Goal: Task Accomplishment & Management: Use online tool/utility

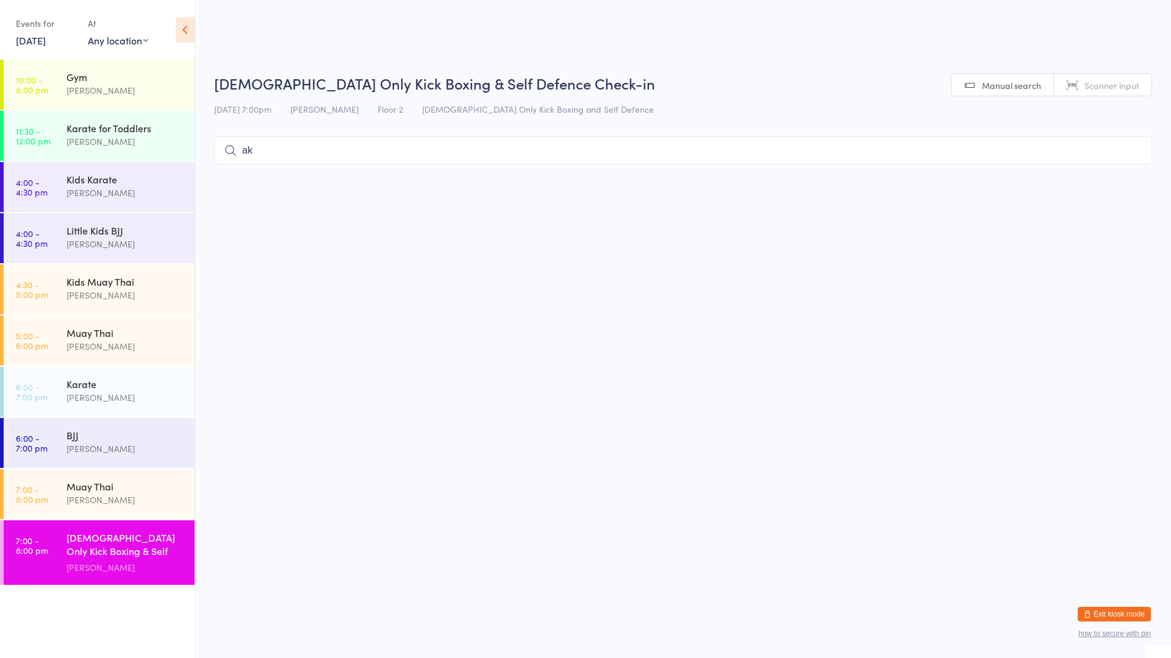
click at [1130, 159] on input "ak" at bounding box center [683, 151] width 938 height 28
type input "a"
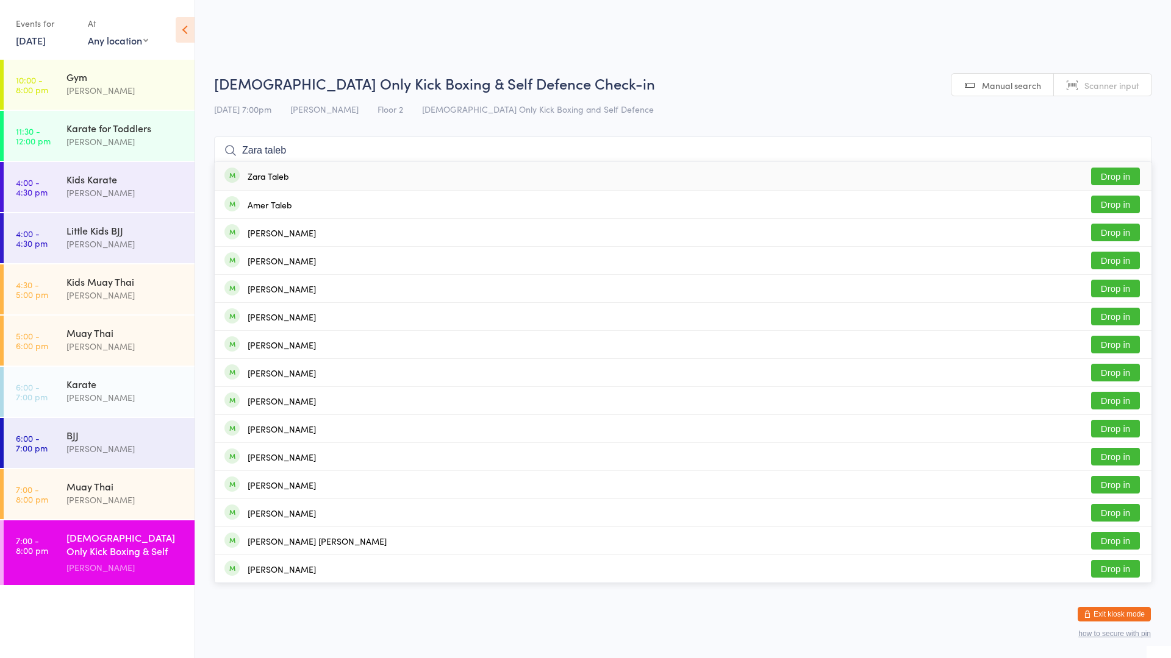
click at [1120, 203] on ul "Zara Taleb Drop in Amer Taleb Drop in [PERSON_NAME] Drop in [PERSON_NAME] Drop …" at bounding box center [683, 373] width 938 height 422
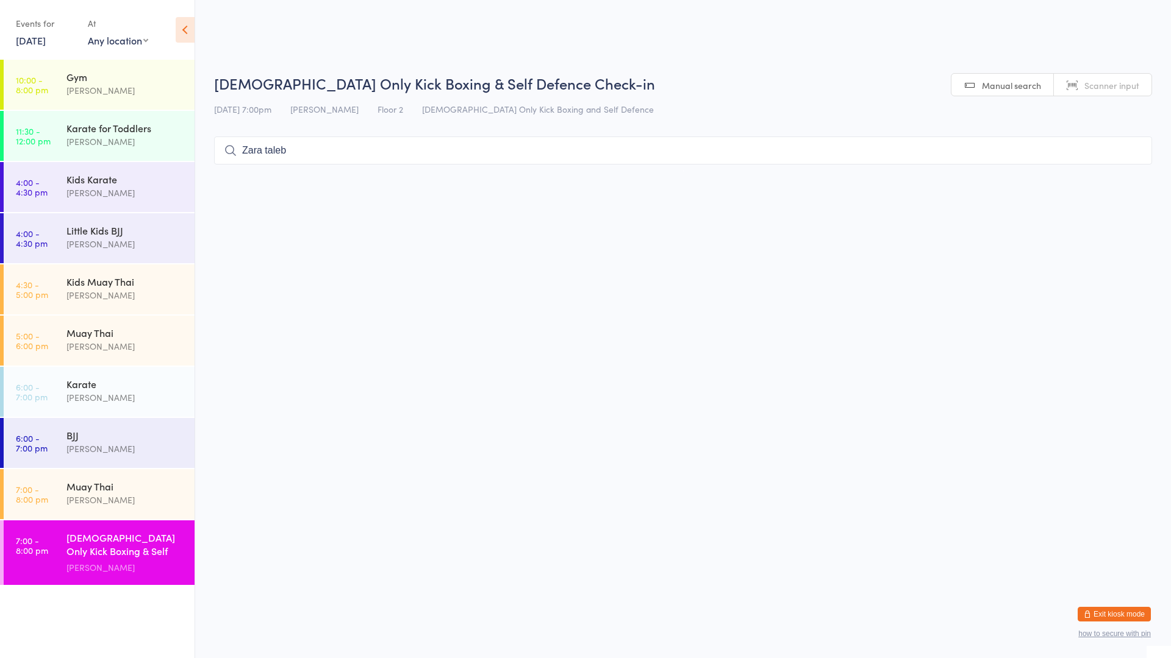
click at [1100, 146] on input "Zara taleb" at bounding box center [683, 151] width 938 height 28
type input "Z"
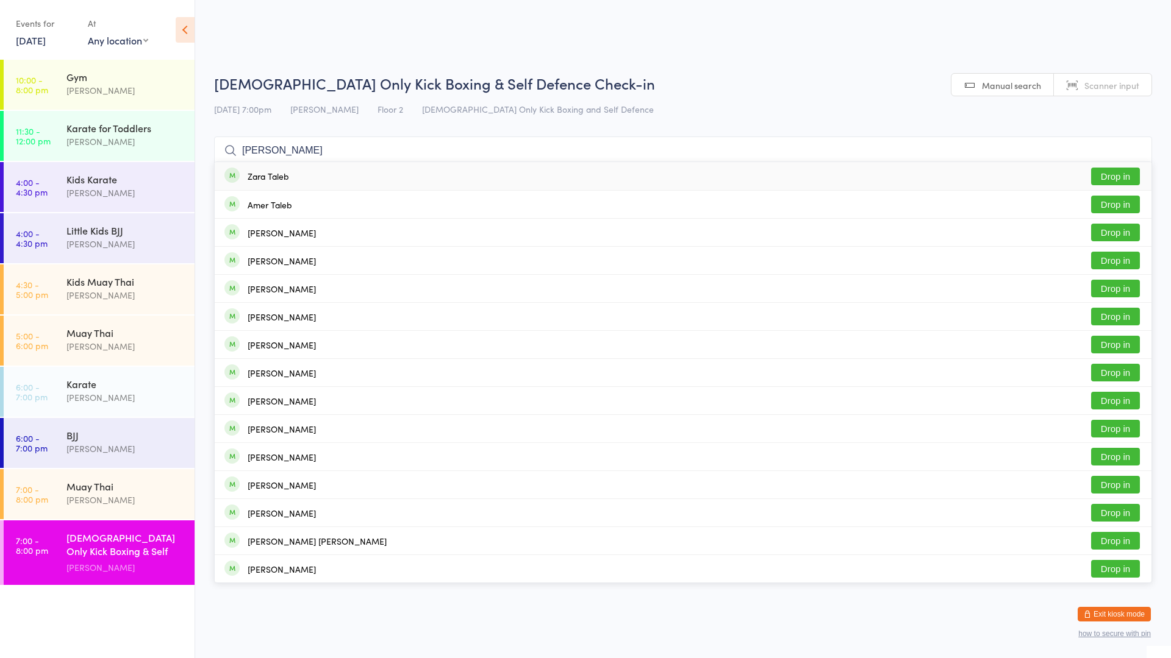
type input "[PERSON_NAME]"
click at [1108, 171] on button "Drop in" at bounding box center [1115, 177] width 49 height 18
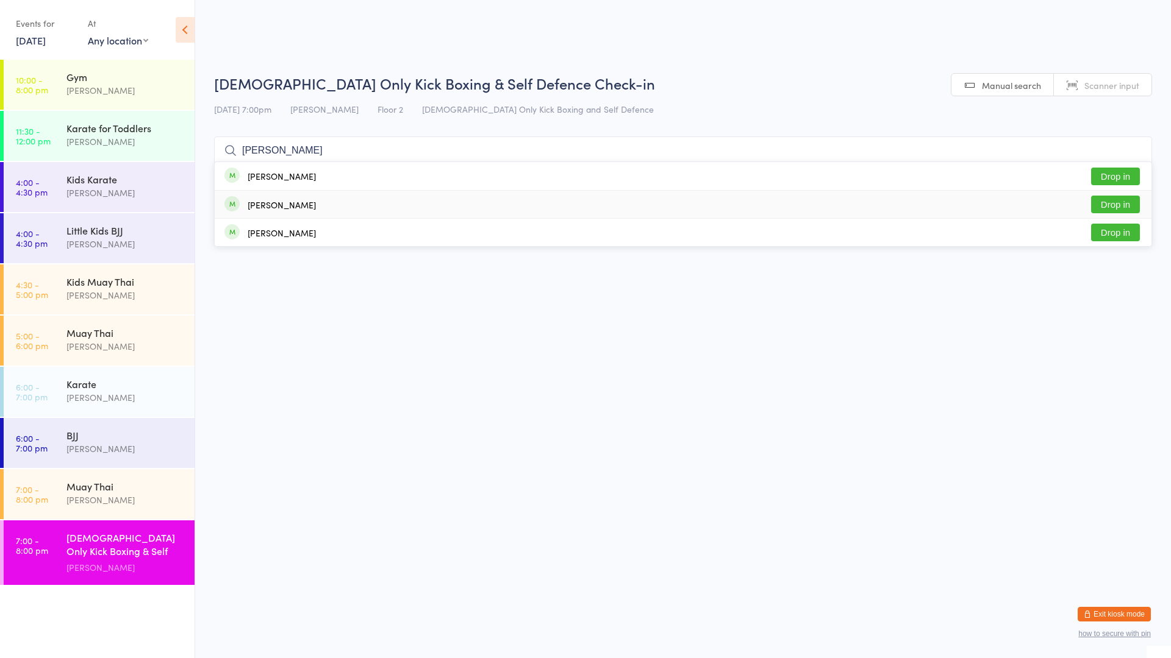
type input "[PERSON_NAME]"
click at [1116, 199] on button "Drop in" at bounding box center [1115, 205] width 49 height 18
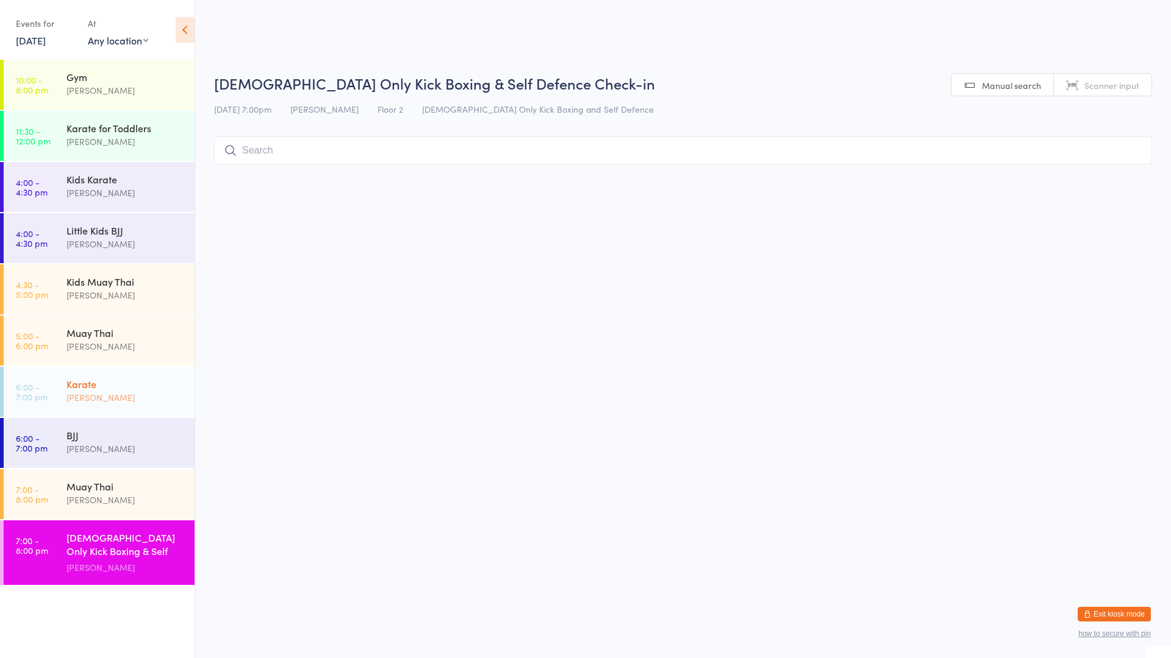
click at [86, 416] on link "6:00 - 7:00 pm Karate [PERSON_NAME]" at bounding box center [99, 392] width 191 height 50
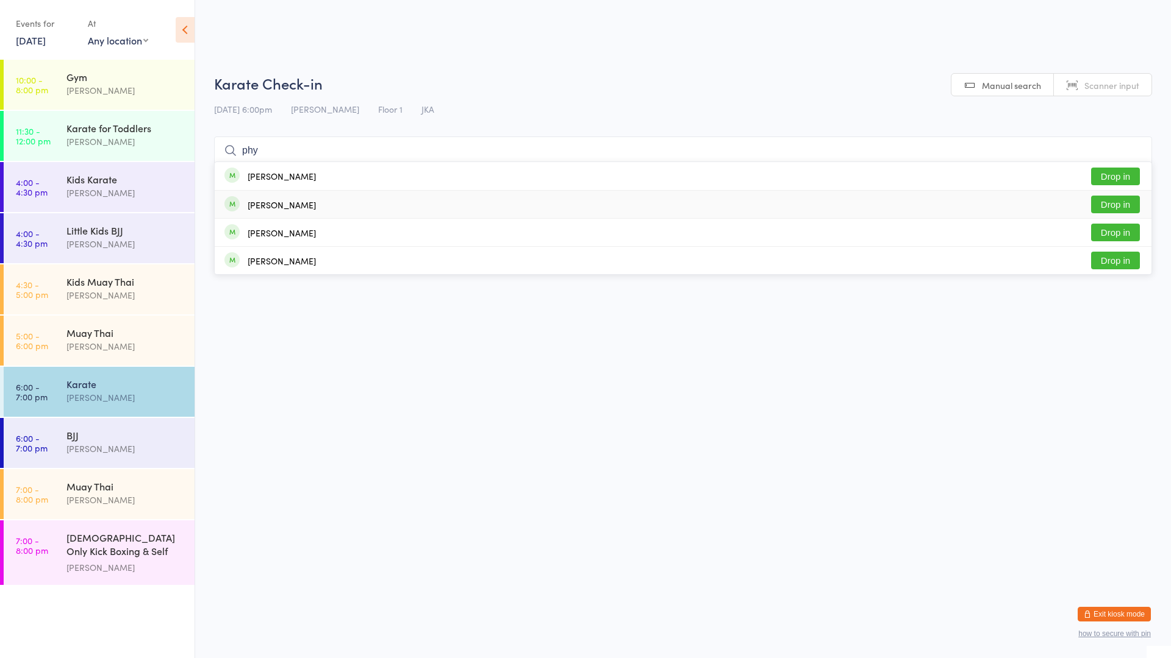
type input "phy"
click at [296, 199] on div "[PERSON_NAME]" at bounding box center [269, 204] width 91 height 13
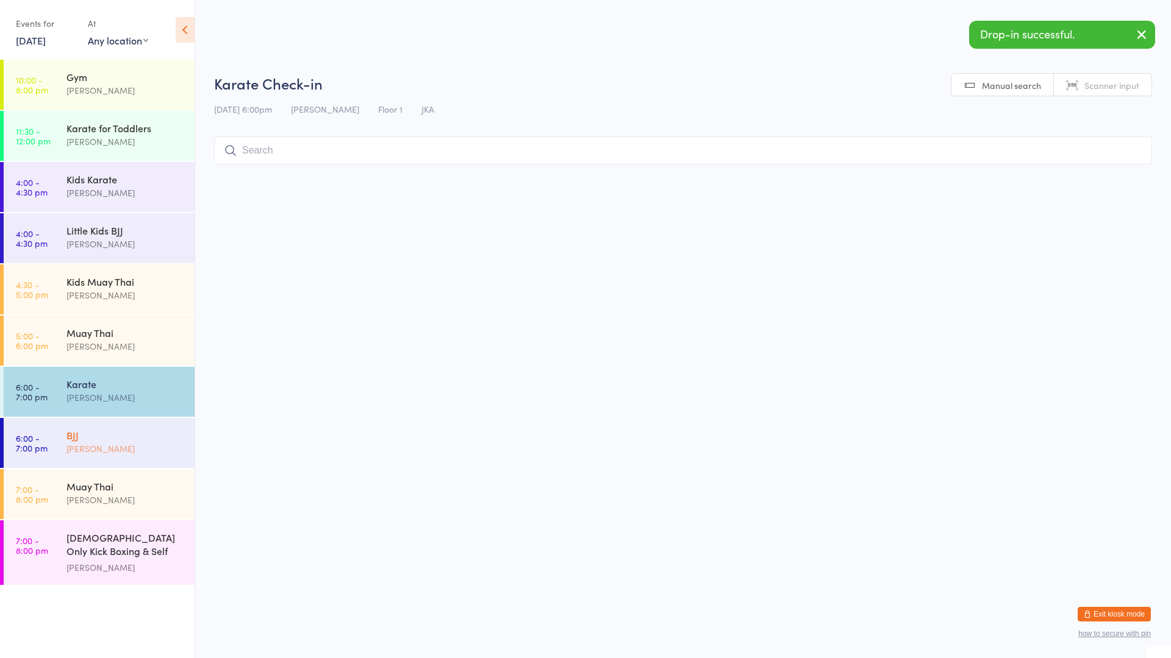
click at [112, 446] on div "[PERSON_NAME]" at bounding box center [125, 449] width 118 height 14
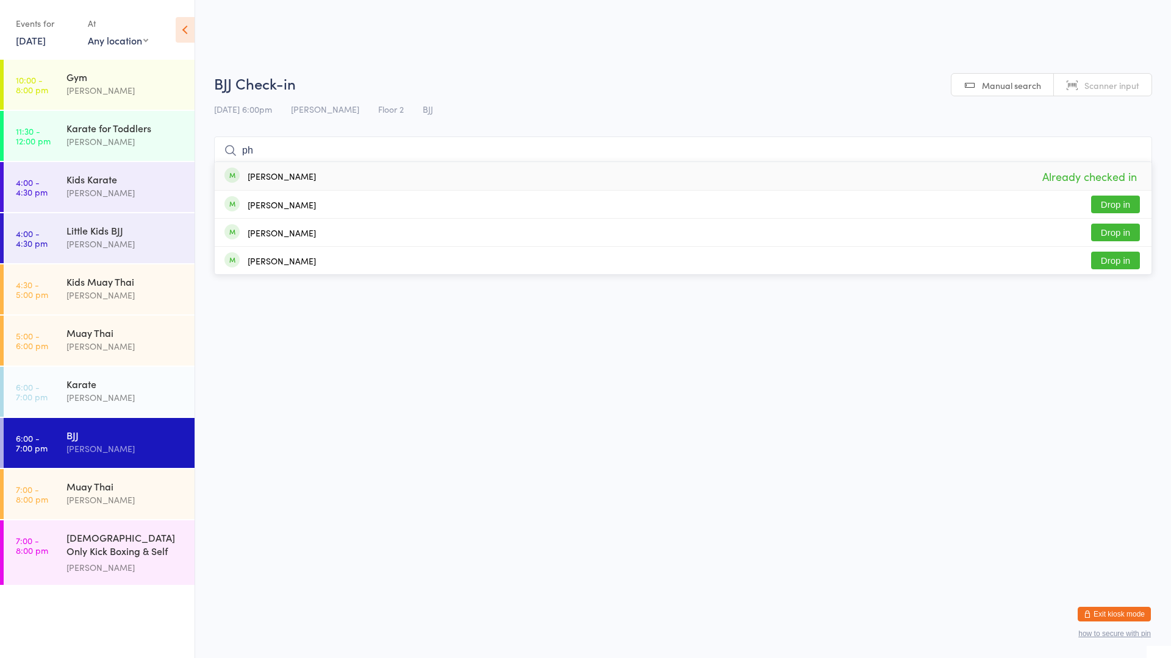
type input "p"
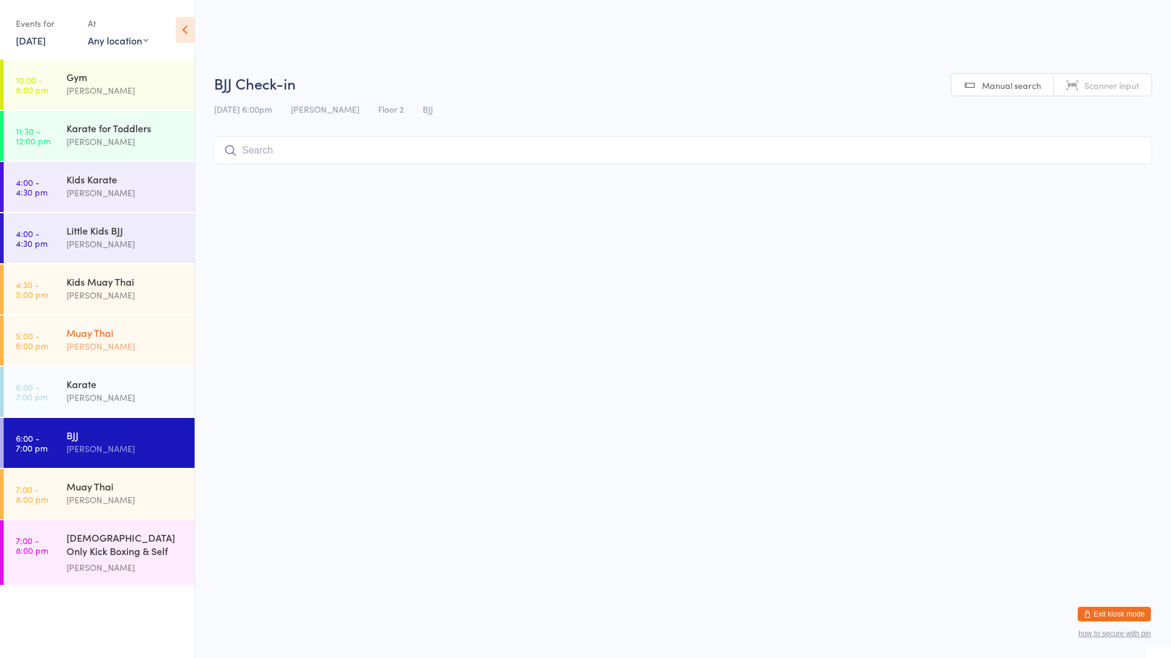
click at [159, 340] on div "[PERSON_NAME]" at bounding box center [125, 347] width 118 height 14
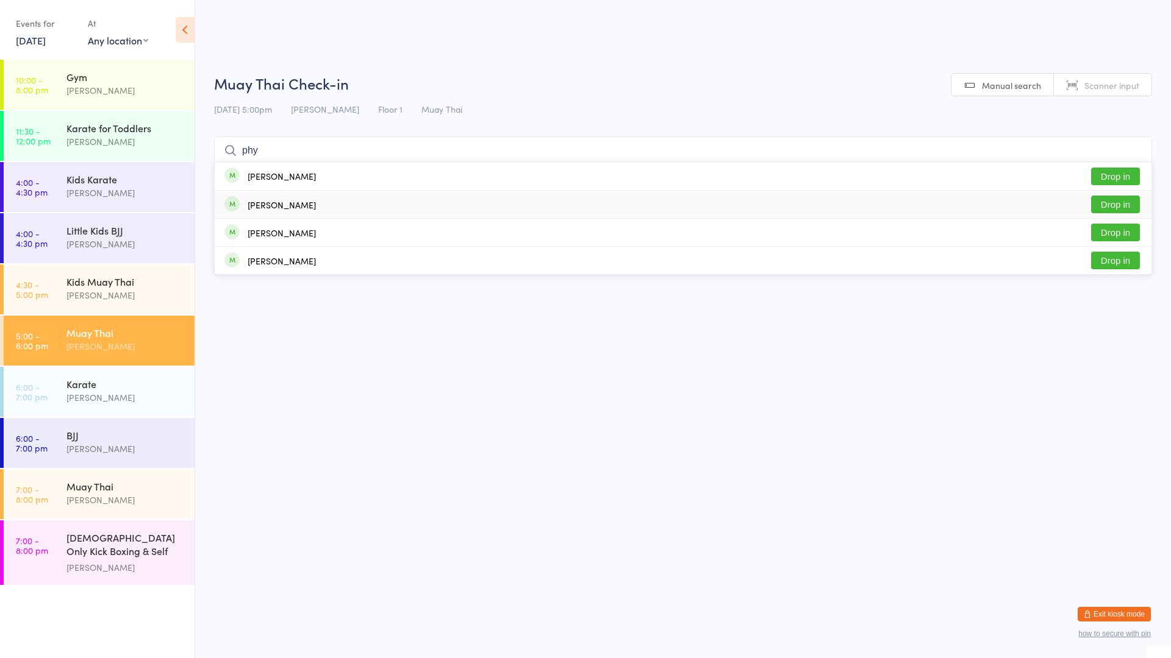
type input "phy"
click at [287, 202] on div "[PERSON_NAME]" at bounding box center [282, 205] width 68 height 10
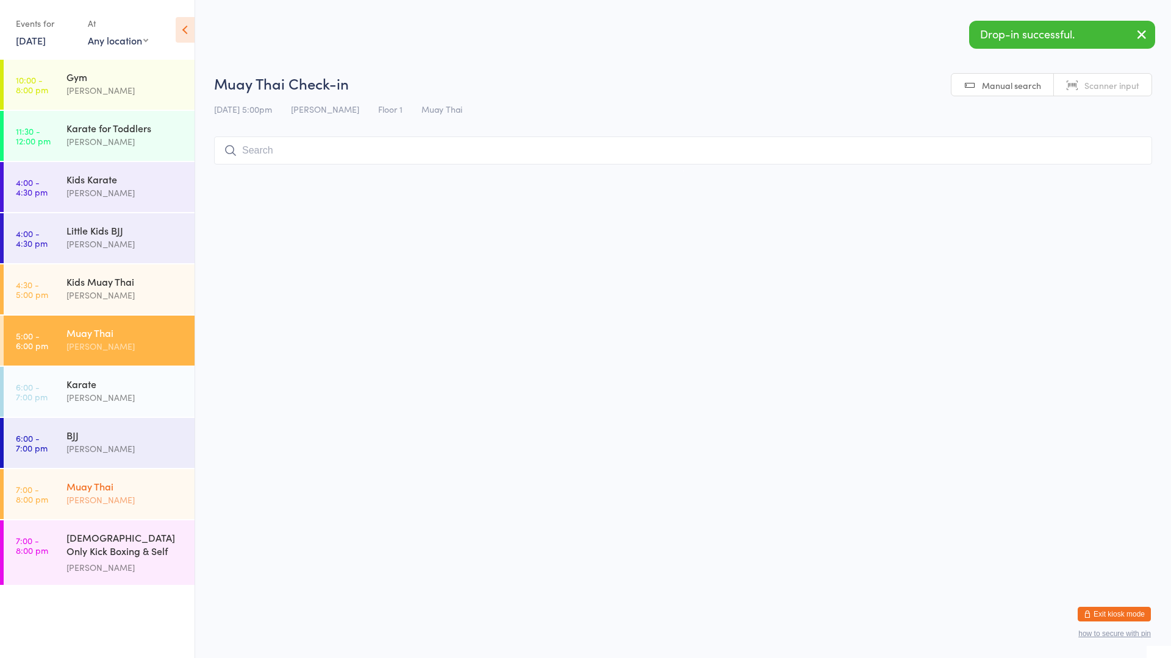
click at [174, 502] on div "[PERSON_NAME]" at bounding box center [125, 500] width 118 height 14
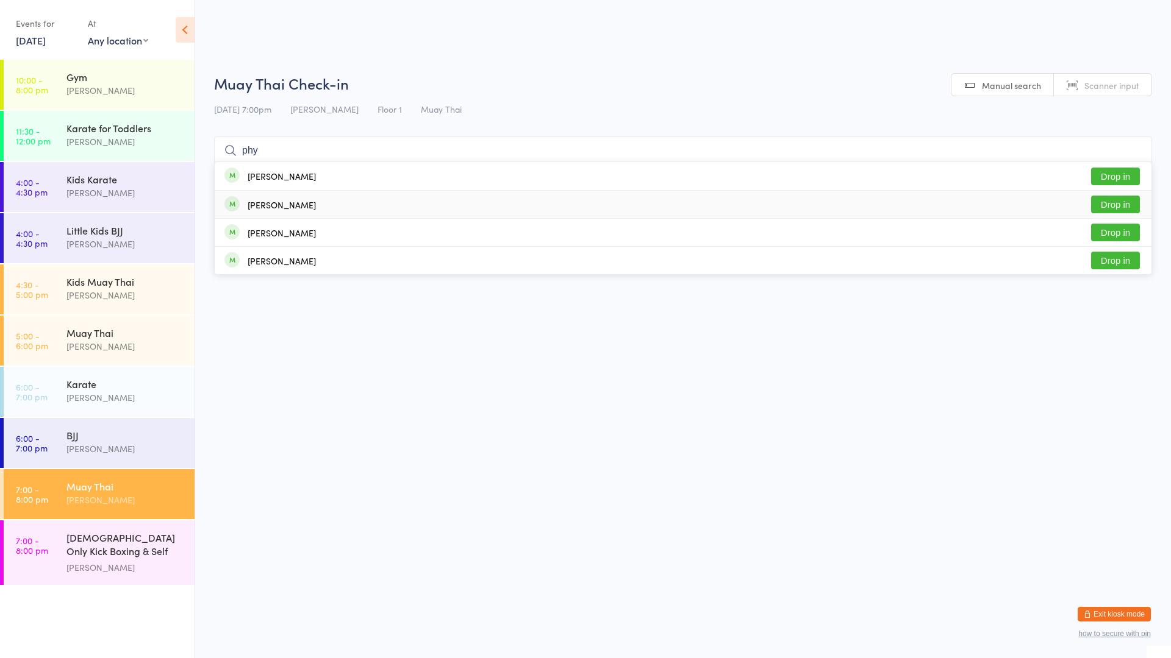
type input "phy"
click at [324, 210] on div "[PERSON_NAME] Drop in" at bounding box center [683, 204] width 936 height 27
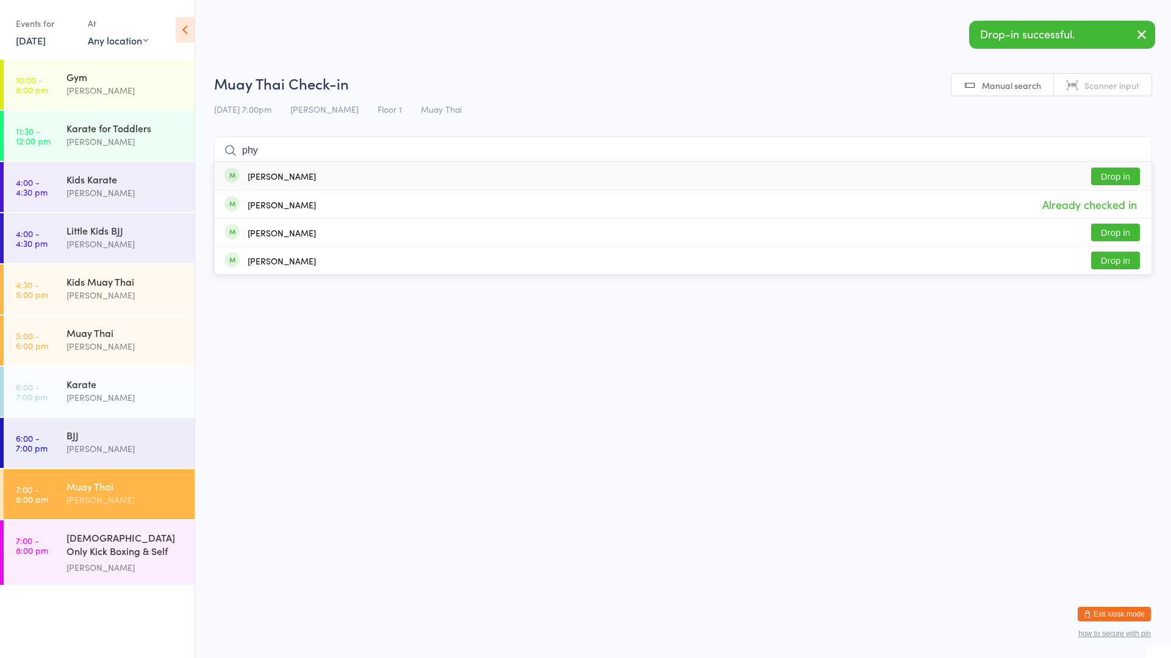
type input "phy"
drag, startPoint x: 340, startPoint y: 177, endPoint x: 338, endPoint y: 163, distance: 14.7
click at [340, 176] on div "[PERSON_NAME] Drop in" at bounding box center [683, 176] width 936 height 28
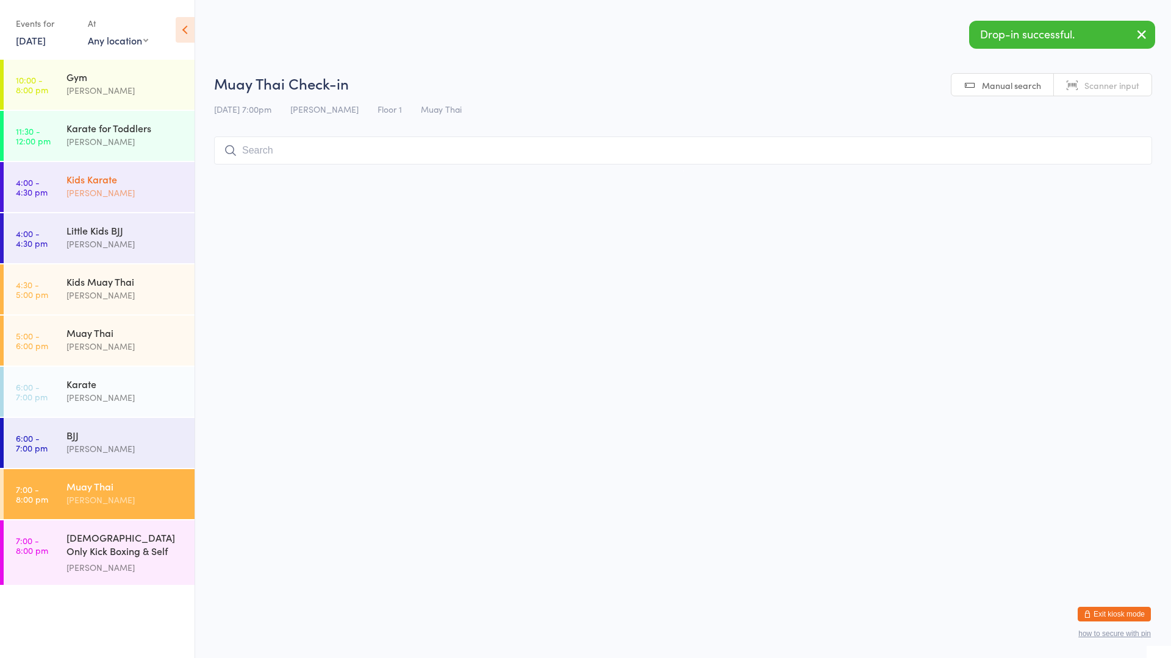
click at [85, 189] on div "[PERSON_NAME]" at bounding box center [125, 193] width 118 height 14
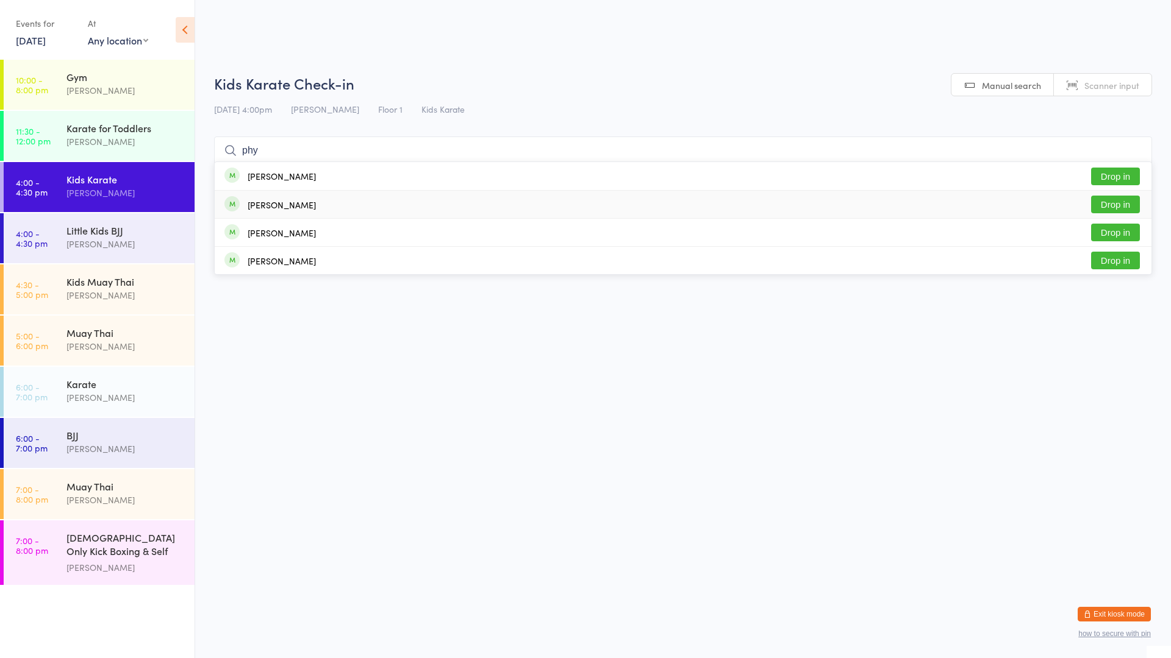
type input "phy"
click at [252, 203] on div "[PERSON_NAME]" at bounding box center [282, 205] width 68 height 10
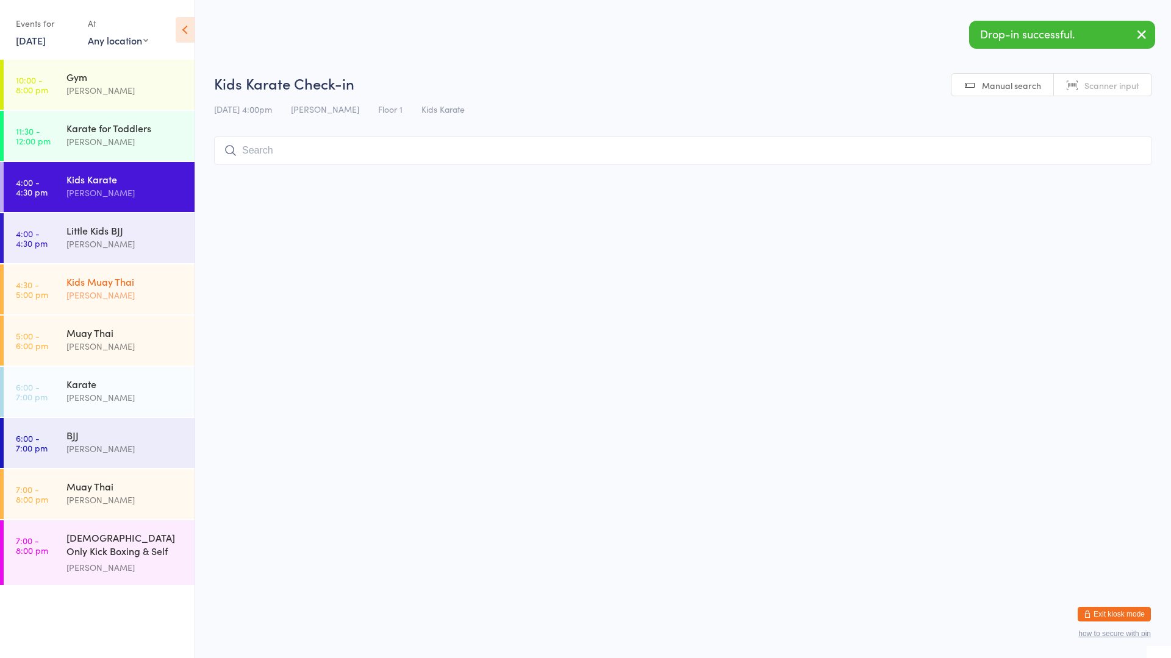
click at [146, 296] on div "[PERSON_NAME]" at bounding box center [125, 295] width 118 height 14
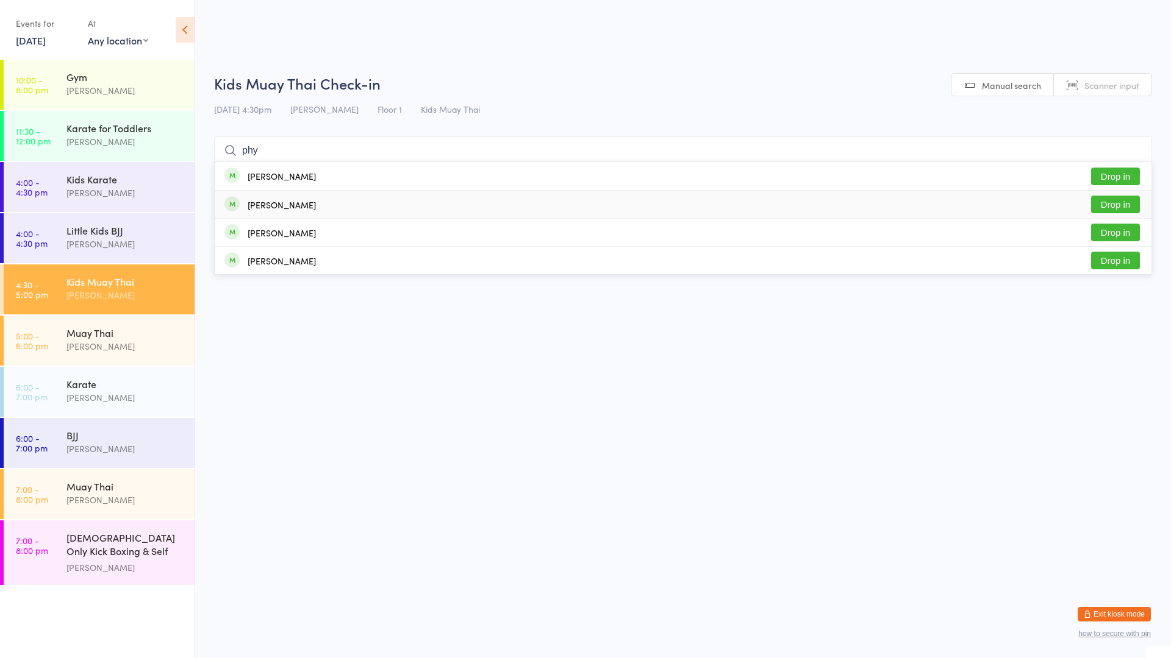
type input "phy"
click at [274, 206] on div "[PERSON_NAME]" at bounding box center [282, 205] width 68 height 10
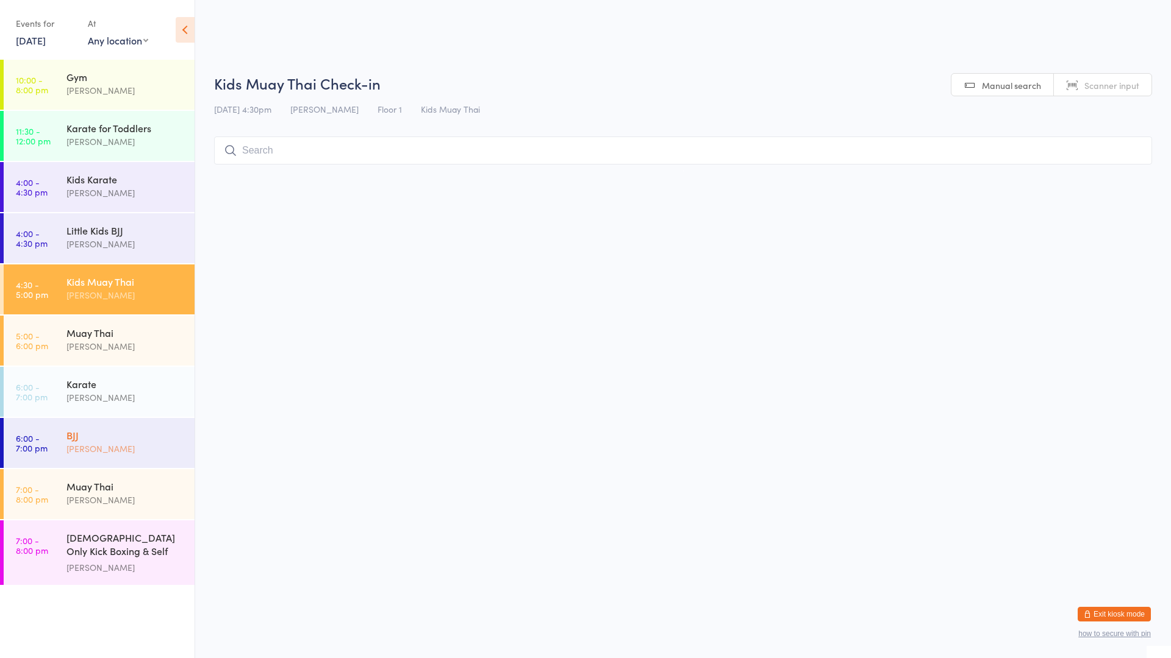
click at [121, 432] on div "BJJ" at bounding box center [125, 435] width 118 height 13
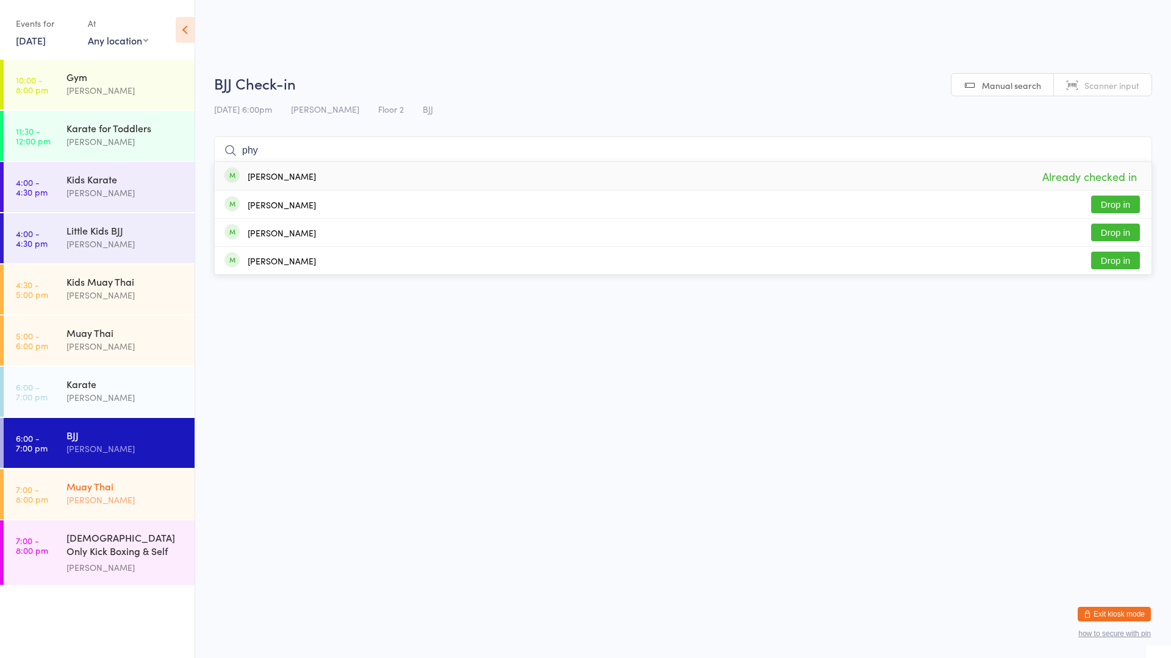
type input "phy"
click at [137, 502] on div "[PERSON_NAME]" at bounding box center [125, 500] width 118 height 14
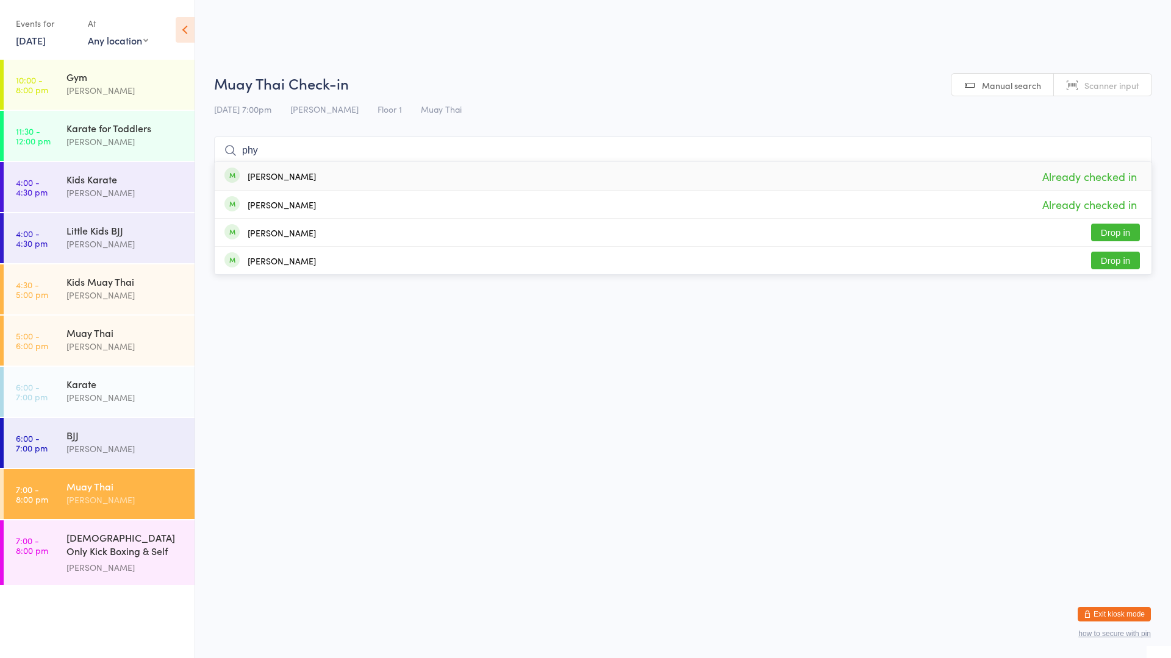
type input "phy"
click at [333, 526] on html "You have now entered Kiosk Mode. Members will be able to check themselves in us…" at bounding box center [585, 329] width 1171 height 658
